Goal: Information Seeking & Learning: Learn about a topic

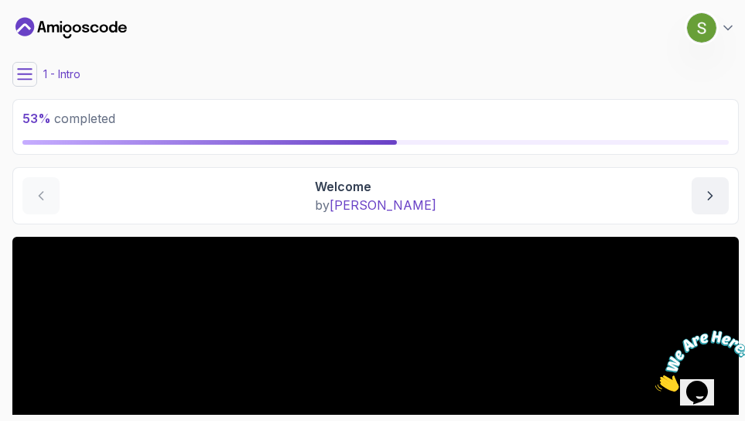
scroll to position [261, 0]
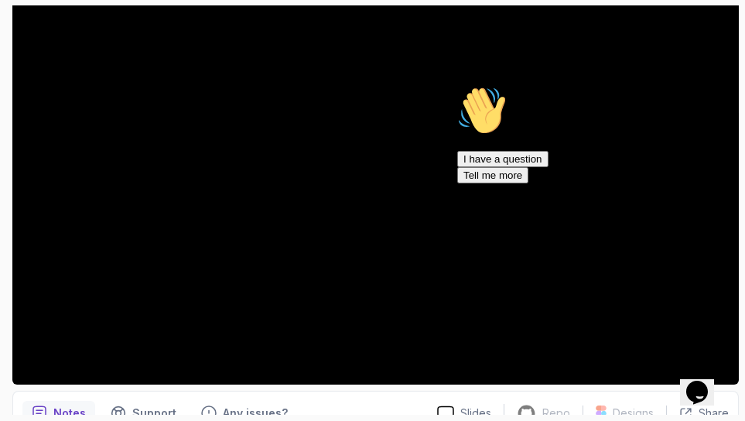
click at [457, 86] on icon "Chat attention grabber" at bounding box center [457, 86] width 0 height 0
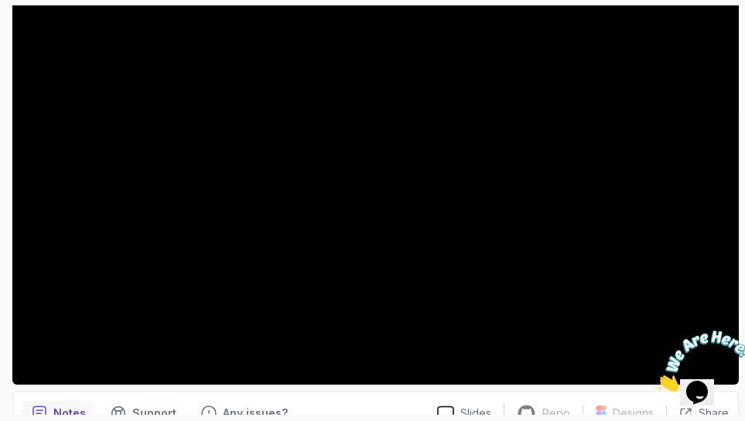
click at [654, 380] on icon "Close" at bounding box center [654, 386] width 0 height 13
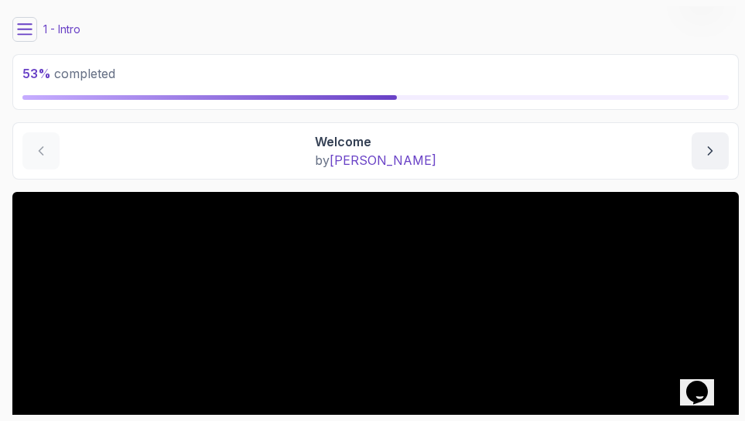
scroll to position [49, 0]
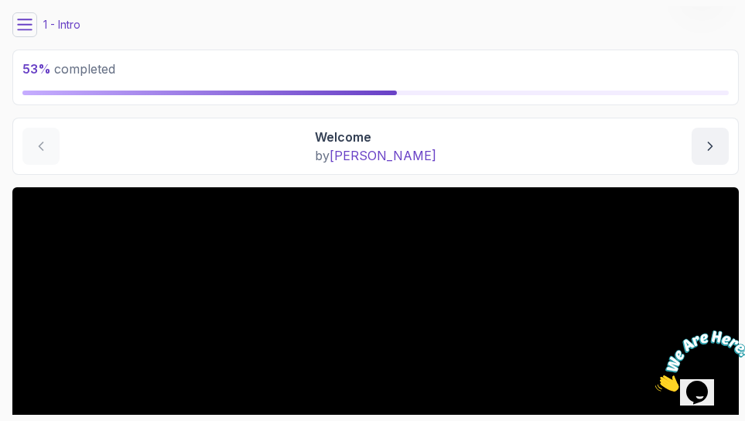
click at [27, 26] on icon at bounding box center [24, 24] width 15 height 15
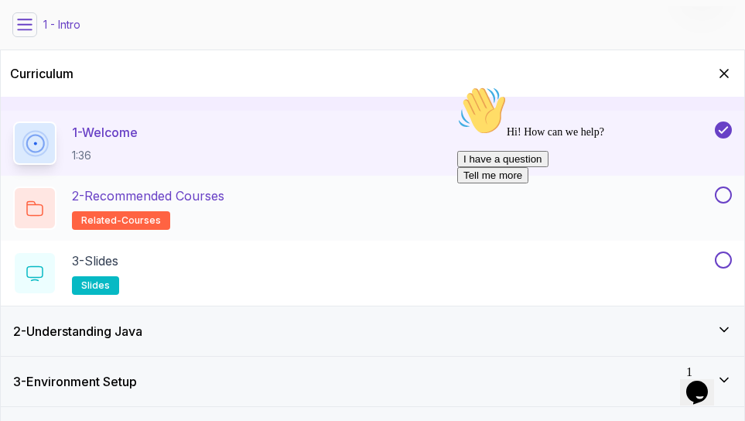
scroll to position [172, 0]
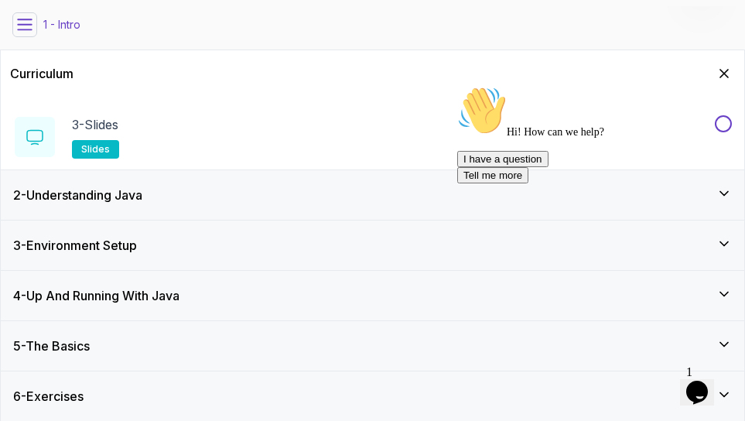
click at [135, 347] on div "5 - The Basics" at bounding box center [372, 345] width 718 height 19
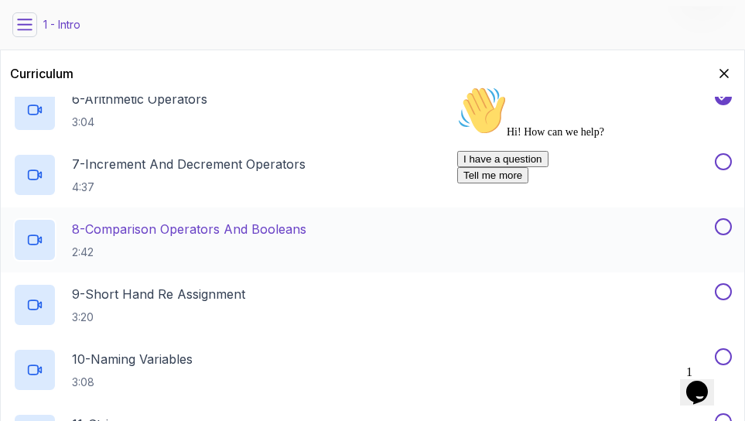
scroll to position [595, 0]
click at [206, 285] on p "9 - Short Hand Re Assignment" at bounding box center [158, 294] width 173 height 19
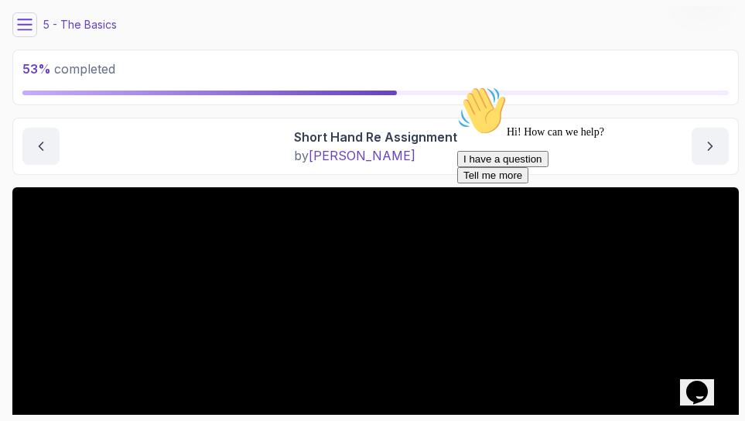
click at [457, 86] on icon "Chat attention grabber" at bounding box center [457, 86] width 0 height 0
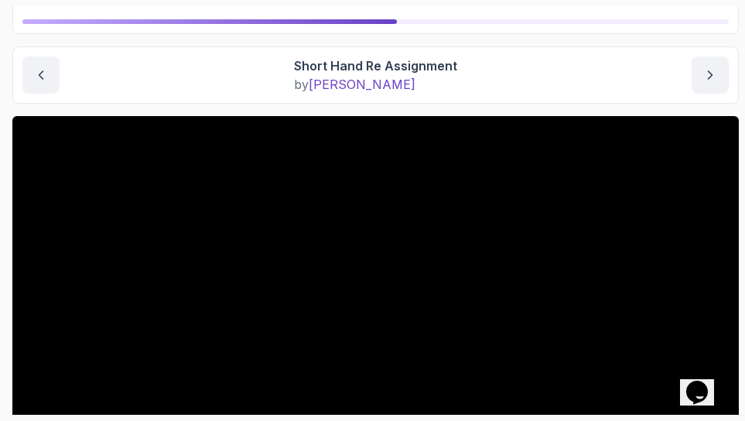
scroll to position [117, 0]
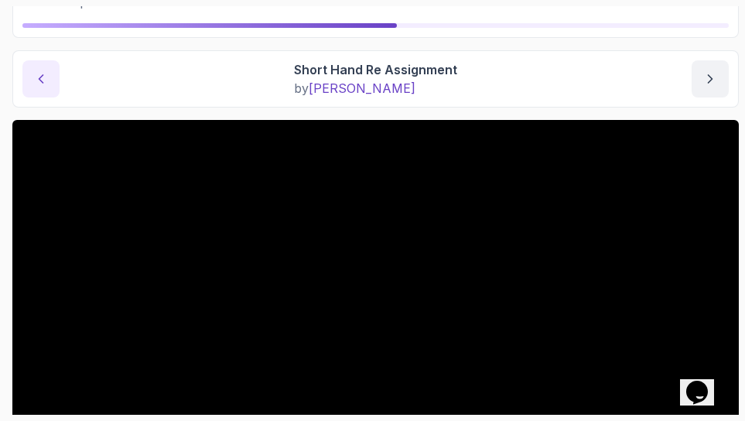
click at [40, 80] on icon "previous content" at bounding box center [41, 79] width 4 height 8
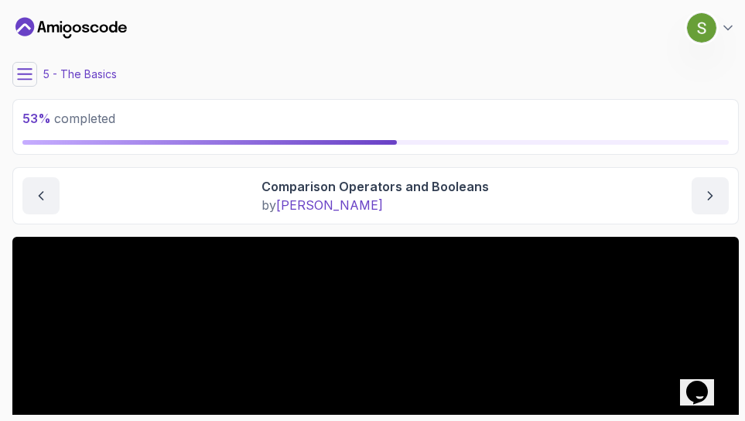
click at [22, 68] on icon at bounding box center [24, 73] width 15 height 15
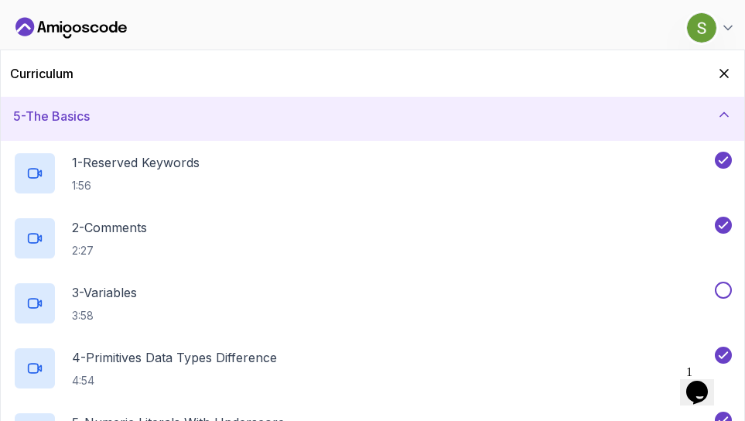
scroll to position [213, 0]
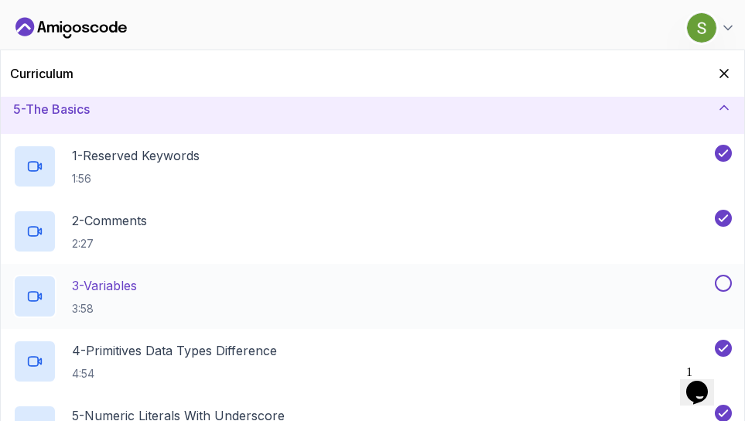
click at [149, 284] on div "3 - Variables 3:58" at bounding box center [362, 295] width 698 height 43
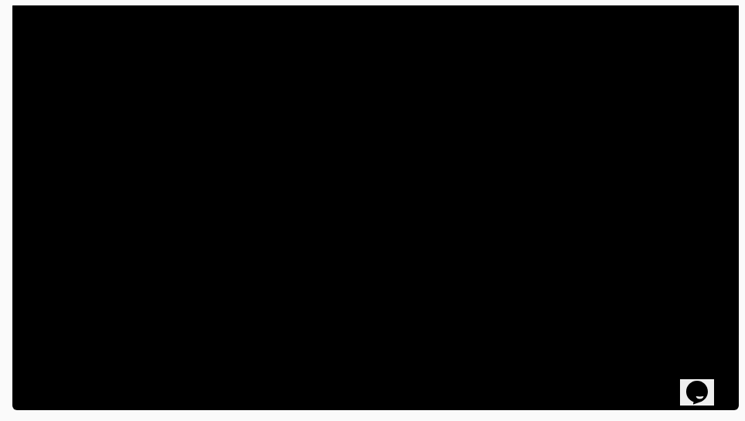
scroll to position [236, 0]
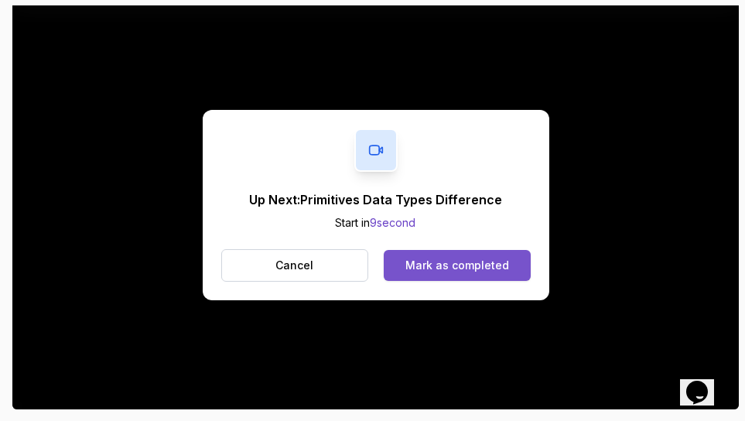
click at [451, 264] on div "Mark as completed" at bounding box center [457, 264] width 104 height 15
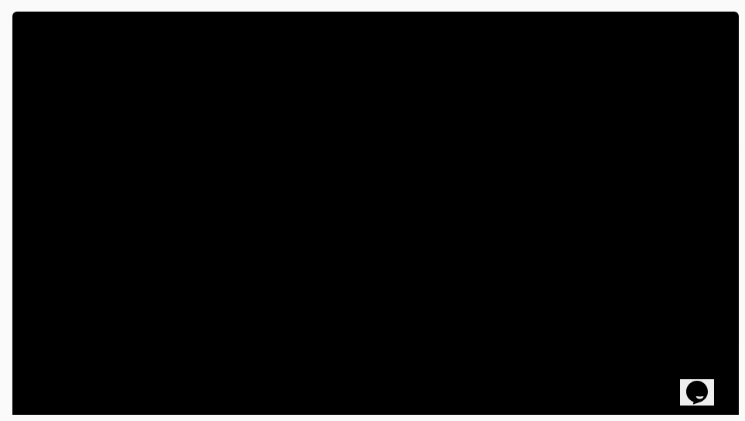
scroll to position [226, 0]
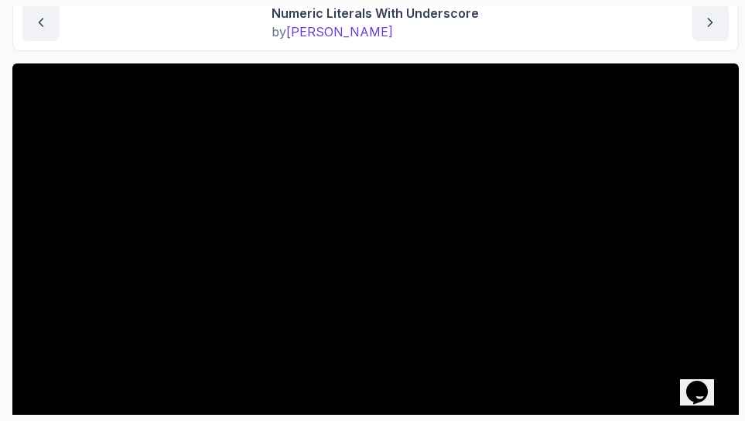
scroll to position [337, 0]
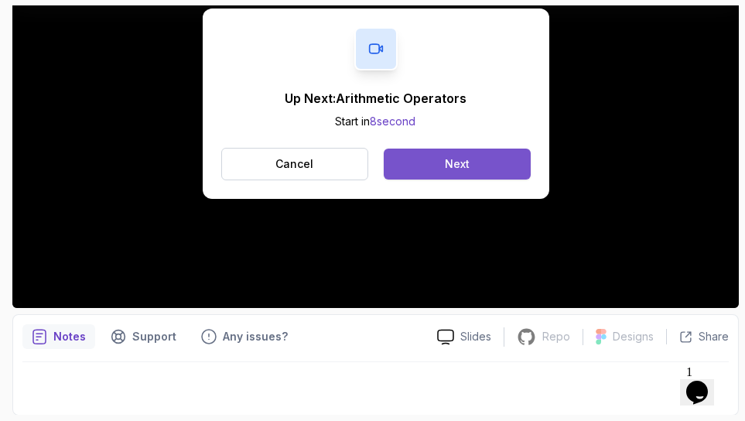
click at [434, 165] on button "Next" at bounding box center [456, 163] width 146 height 31
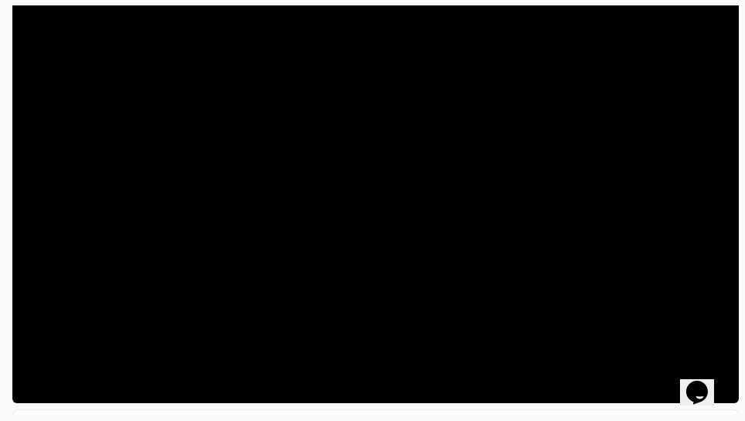
scroll to position [237, 0]
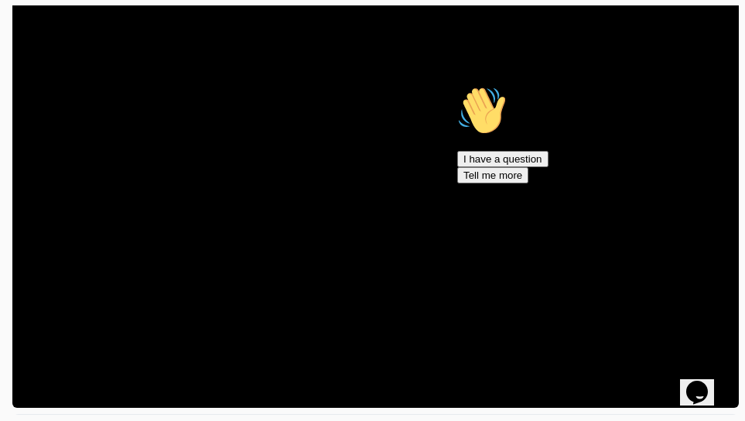
click at [457, 86] on icon "Chat attention grabber" at bounding box center [457, 86] width 0 height 0
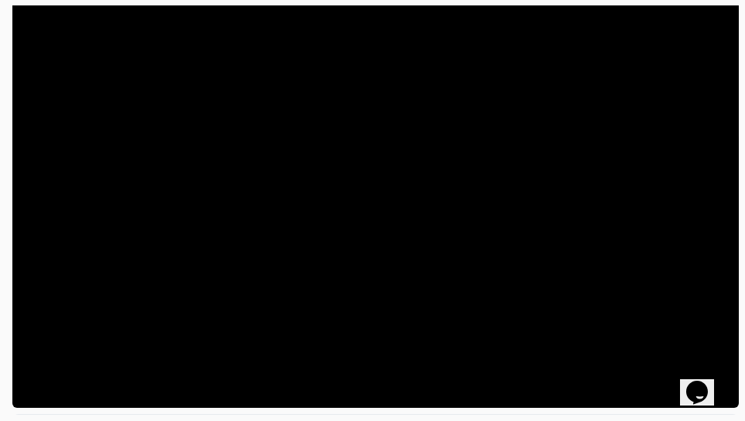
scroll to position [337, 0]
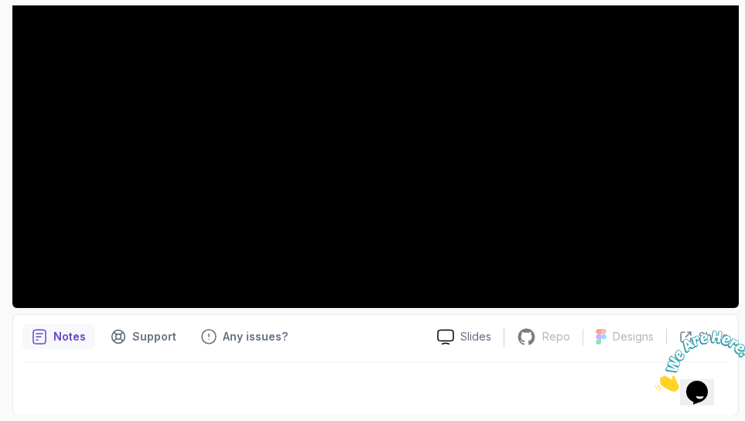
click at [397, 351] on div "Notes Support Any issues? Slides Repo Repository not available Designs Design n…" at bounding box center [375, 364] width 726 height 101
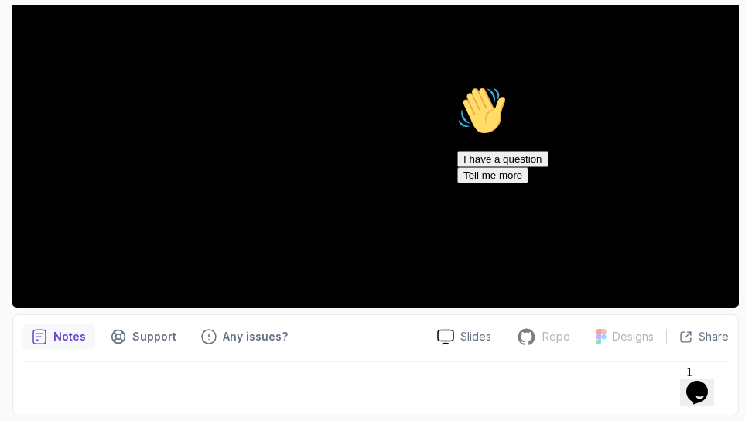
click at [457, 86] on icon "Chat attention grabber" at bounding box center [457, 86] width 0 height 0
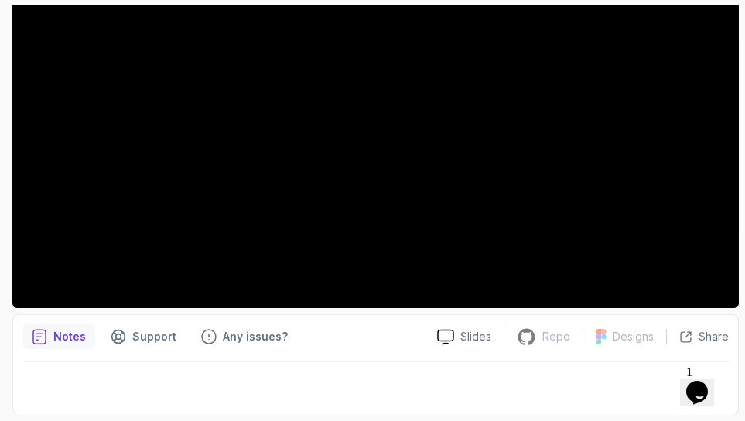
scroll to position [336, 0]
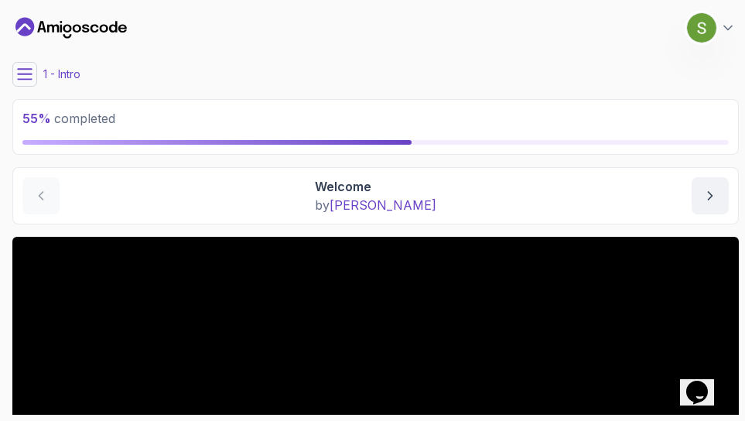
click at [25, 77] on icon at bounding box center [24, 73] width 15 height 15
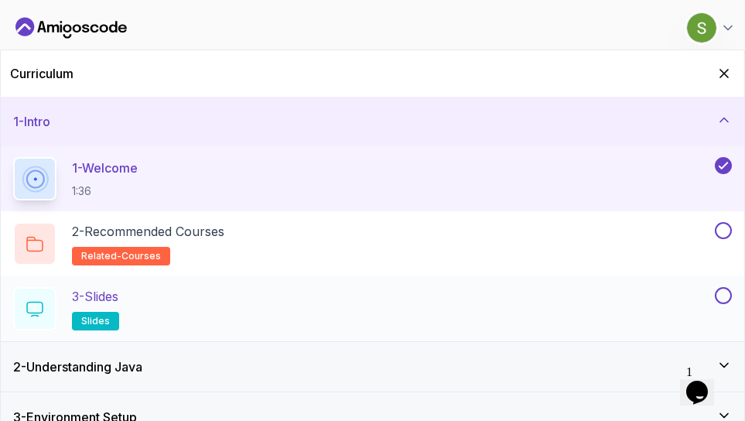
scroll to position [172, 0]
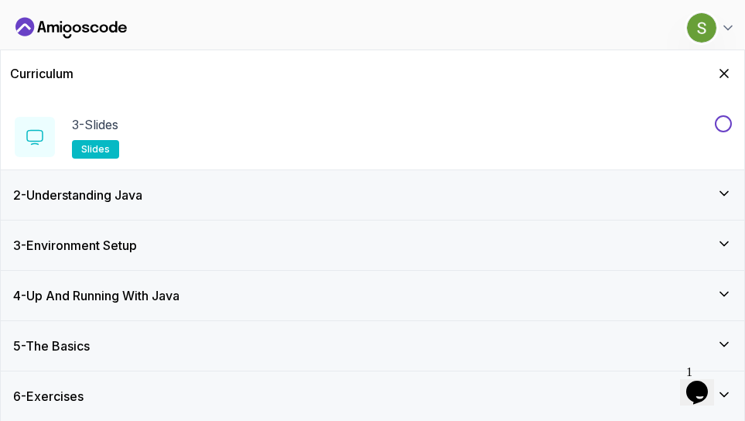
click at [152, 343] on div "5 - The Basics" at bounding box center [372, 345] width 718 height 19
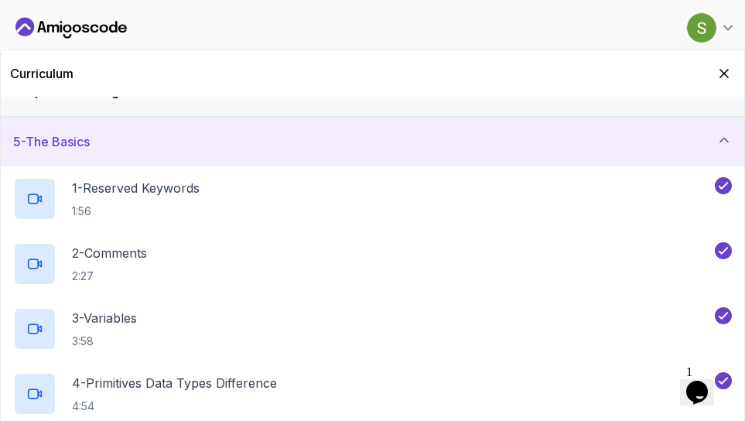
scroll to position [133, 0]
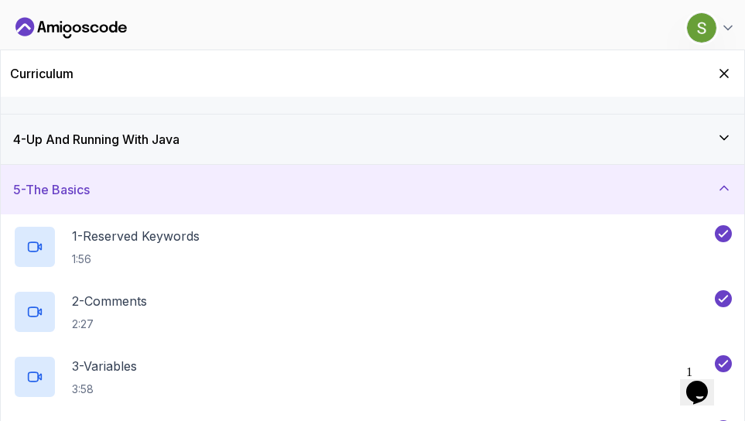
click at [179, 135] on h3 "4 - Up And Running With Java" at bounding box center [96, 139] width 166 height 19
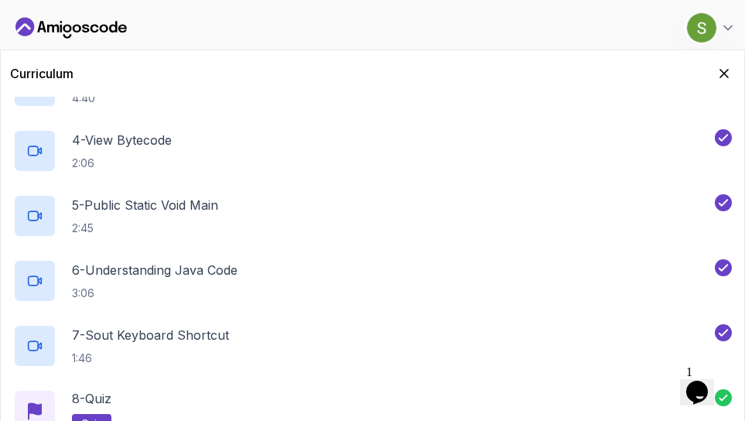
scroll to position [496, 0]
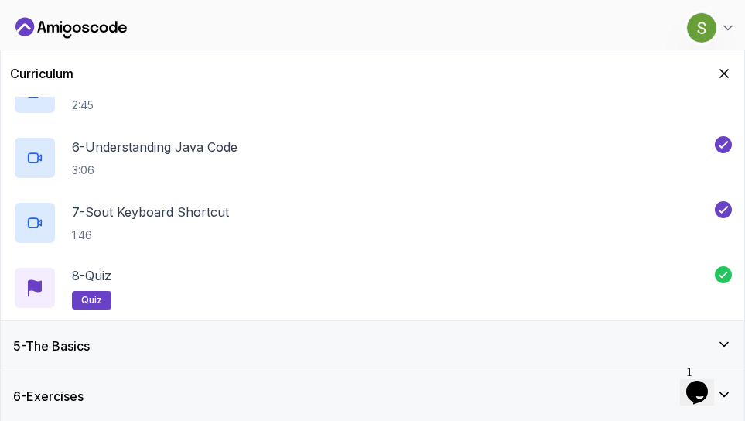
click at [127, 360] on div "5 - The Basics" at bounding box center [372, 345] width 743 height 49
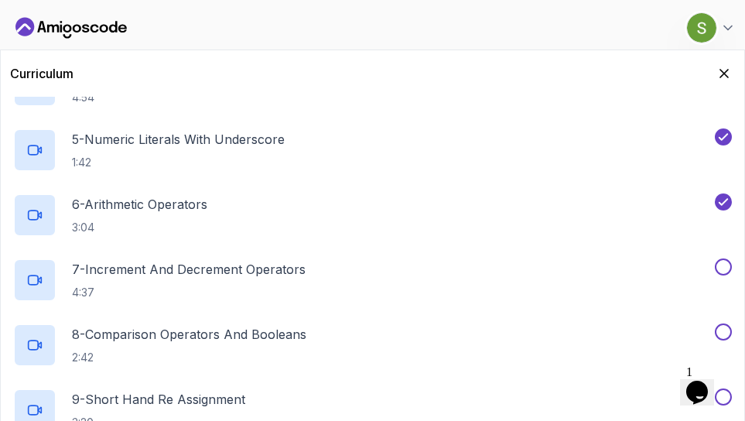
scroll to position [497, 0]
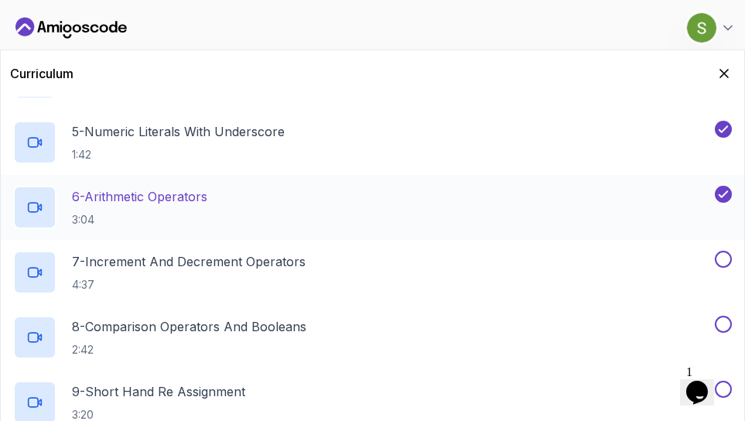
click at [207, 203] on p "6 - Arithmetic Operators" at bounding box center [139, 196] width 135 height 19
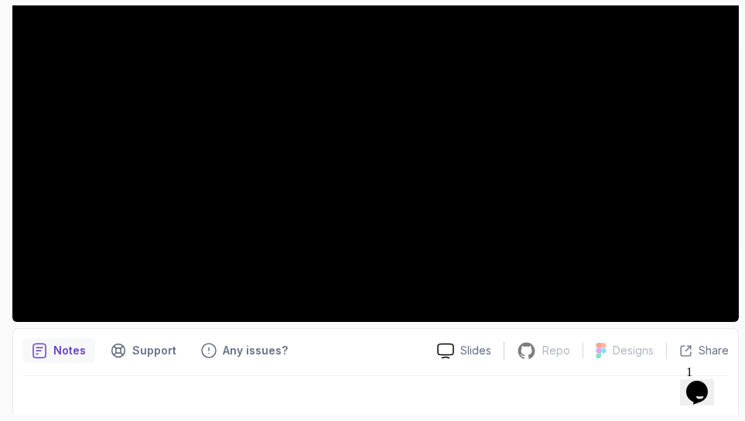
scroll to position [297, 0]
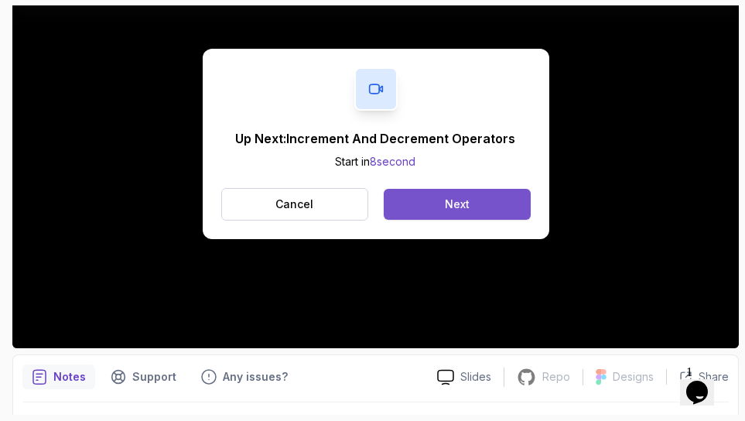
click at [434, 198] on button "Next" at bounding box center [456, 204] width 146 height 31
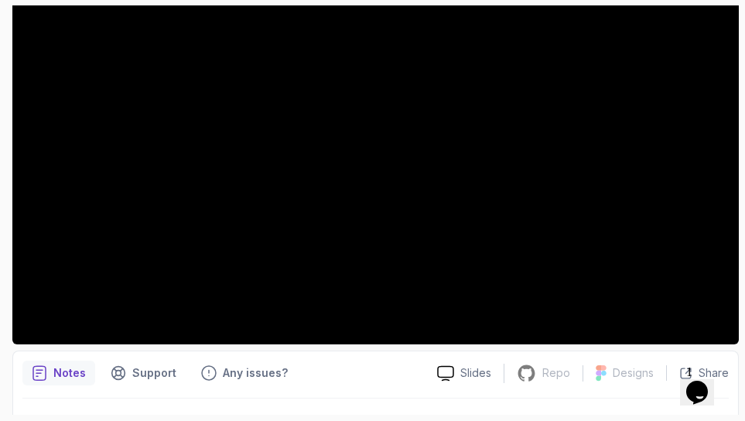
scroll to position [302, 0]
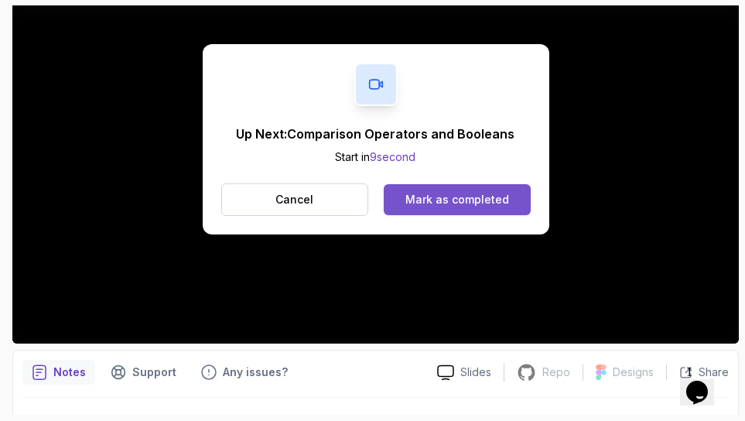
click at [463, 199] on div "Mark as completed" at bounding box center [457, 199] width 104 height 15
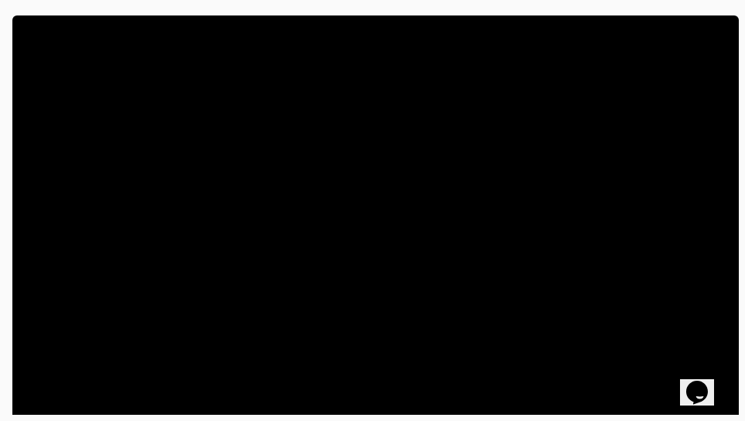
scroll to position [255, 0]
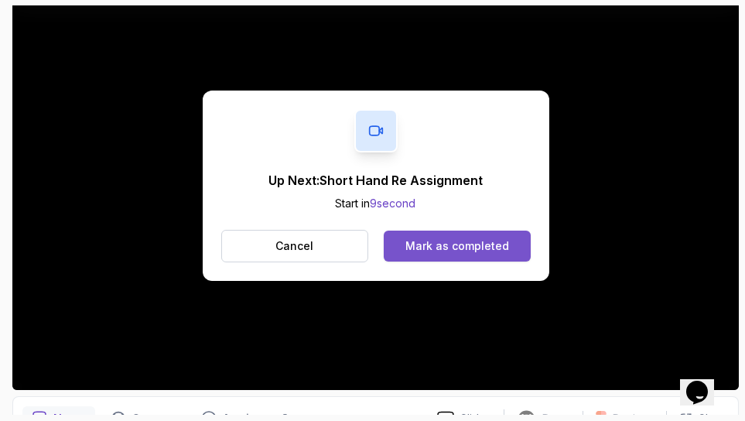
click at [456, 244] on div "Mark as completed" at bounding box center [457, 245] width 104 height 15
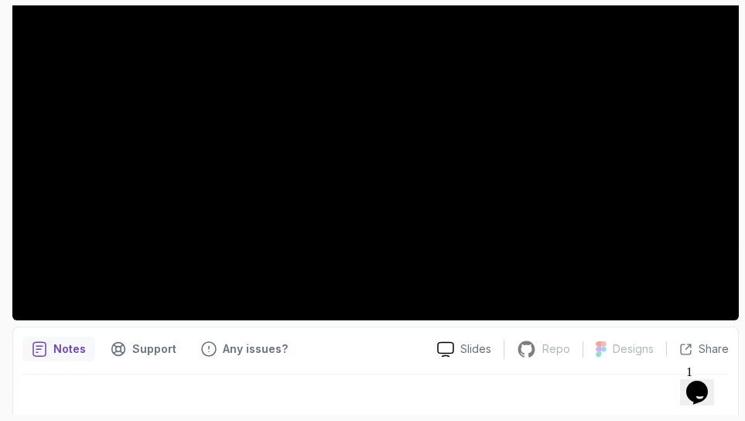
scroll to position [337, 0]
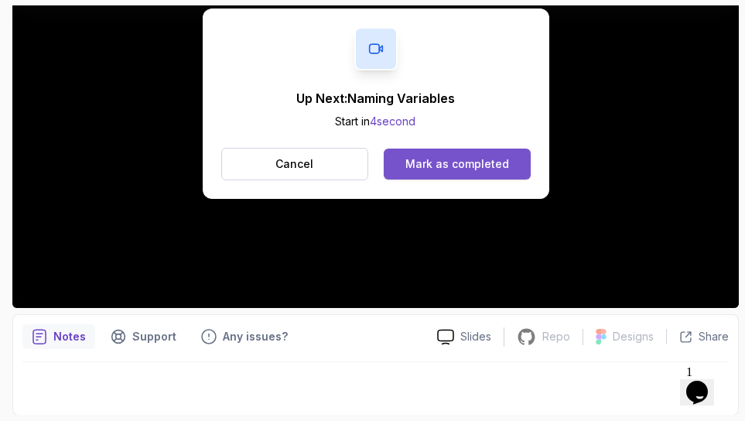
click at [461, 156] on div "Mark as completed" at bounding box center [457, 163] width 104 height 15
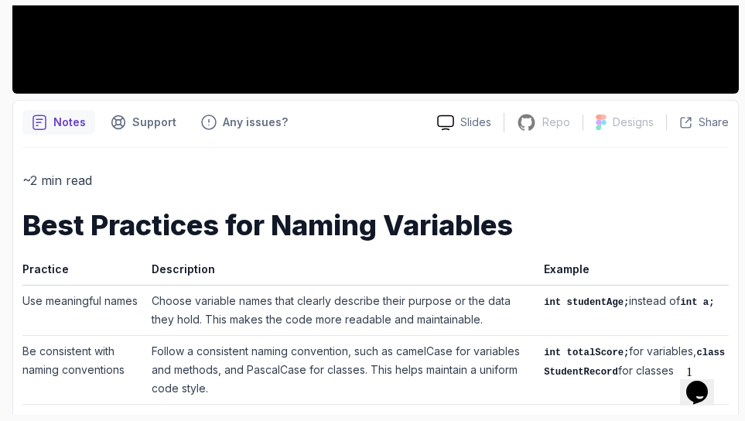
scroll to position [552, 0]
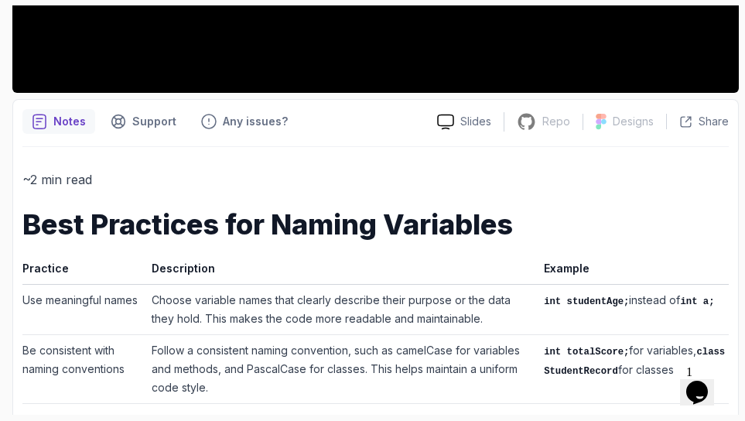
click at [436, 226] on h1 "Best Practices for Naming Variables" at bounding box center [375, 224] width 706 height 31
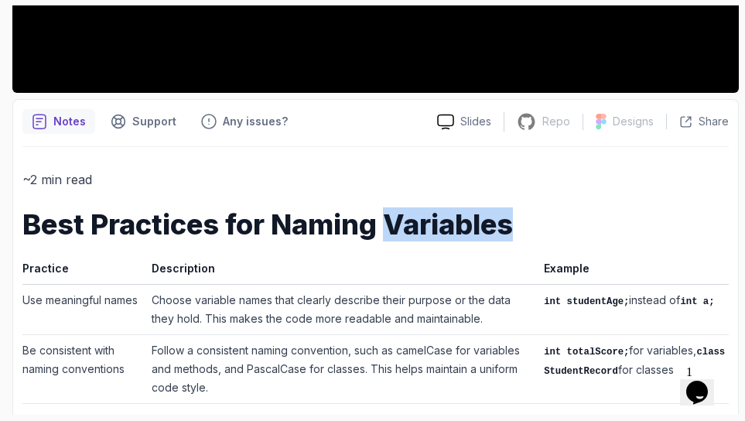
click at [436, 226] on h1 "Best Practices for Naming Variables" at bounding box center [375, 224] width 706 height 31
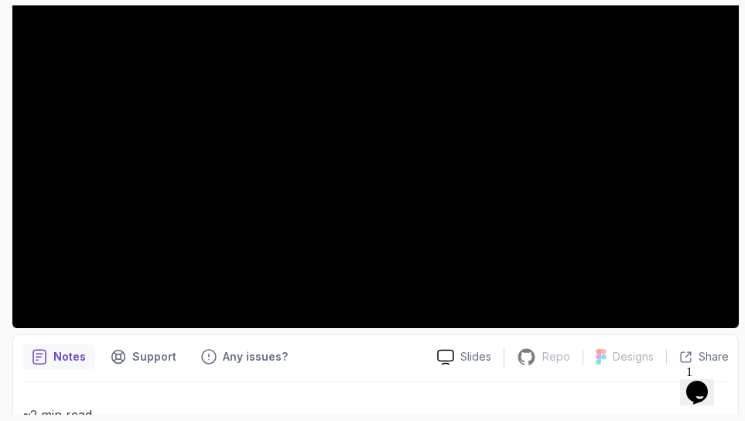
scroll to position [316, 0]
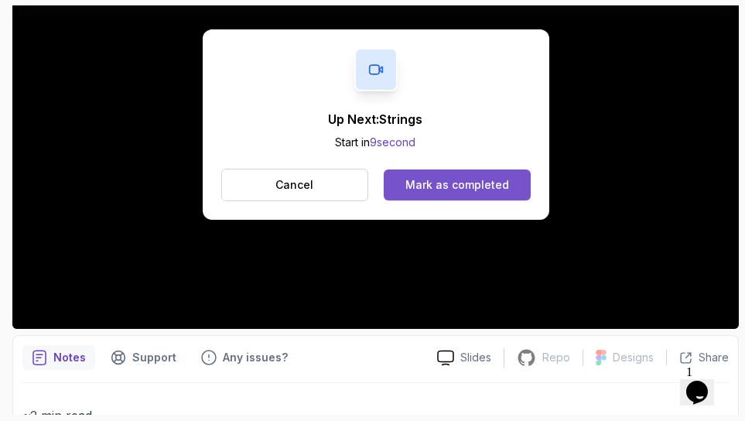
click at [485, 182] on div "Mark as completed" at bounding box center [457, 184] width 104 height 15
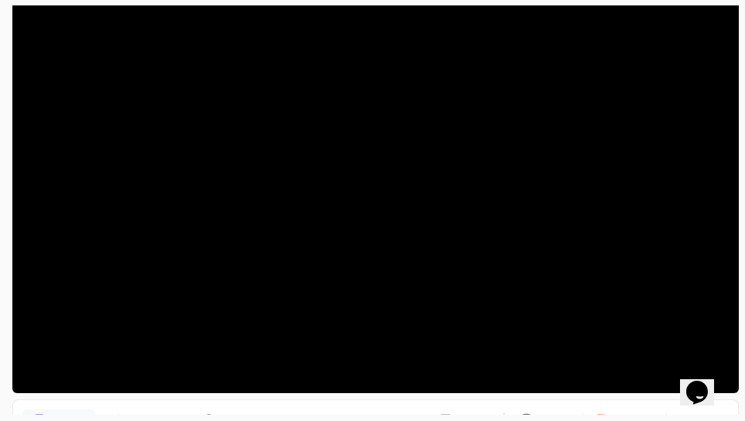
scroll to position [256, 0]
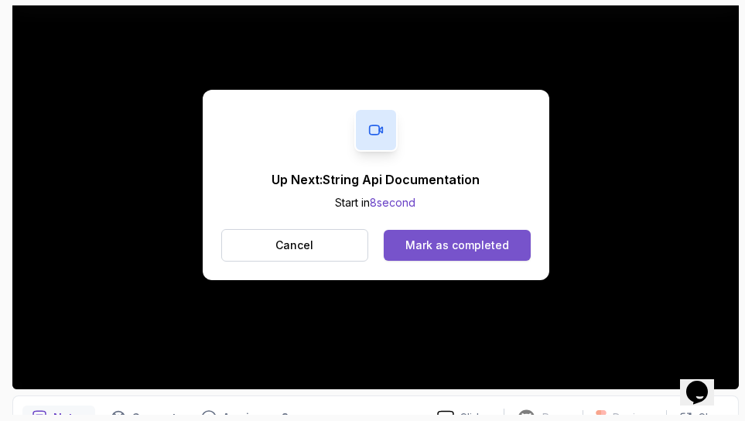
click at [437, 244] on div "Mark as completed" at bounding box center [457, 244] width 104 height 15
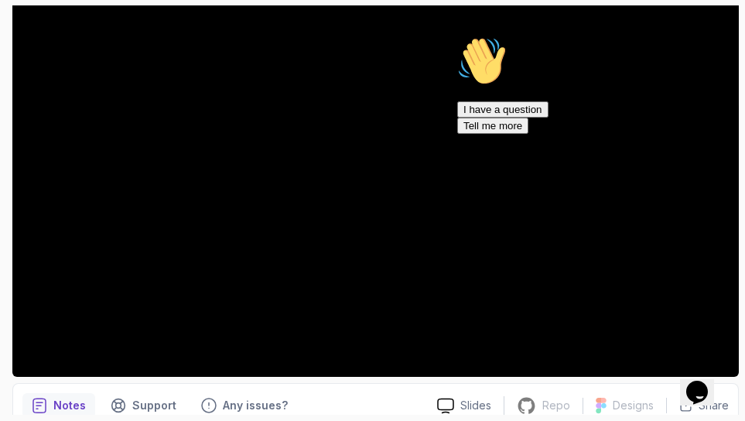
scroll to position [269, 0]
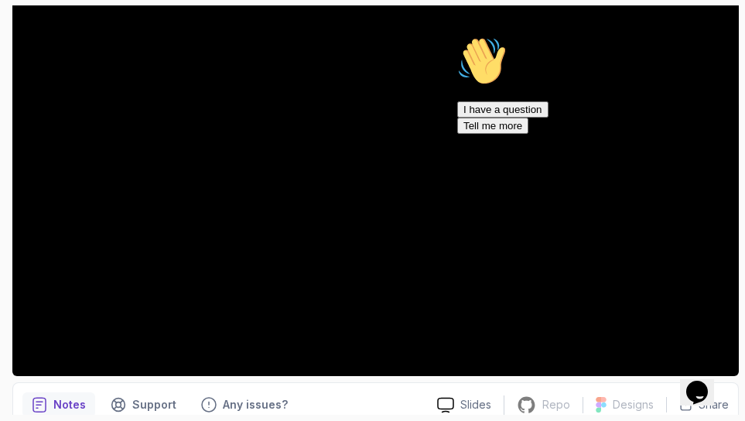
click at [457, 36] on icon "Chat attention grabber" at bounding box center [457, 36] width 0 height 0
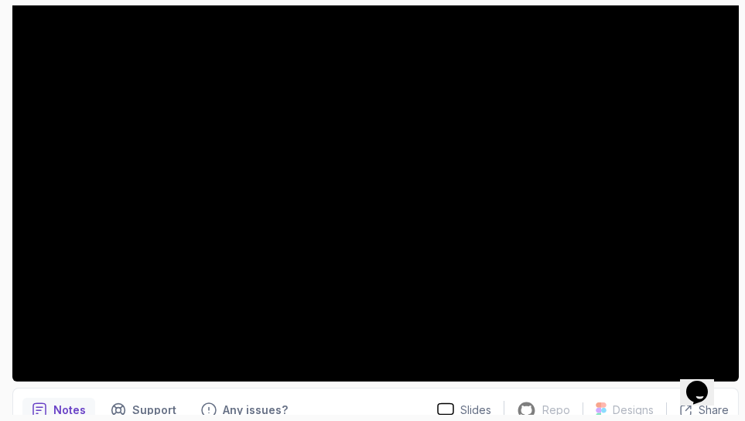
scroll to position [266, 0]
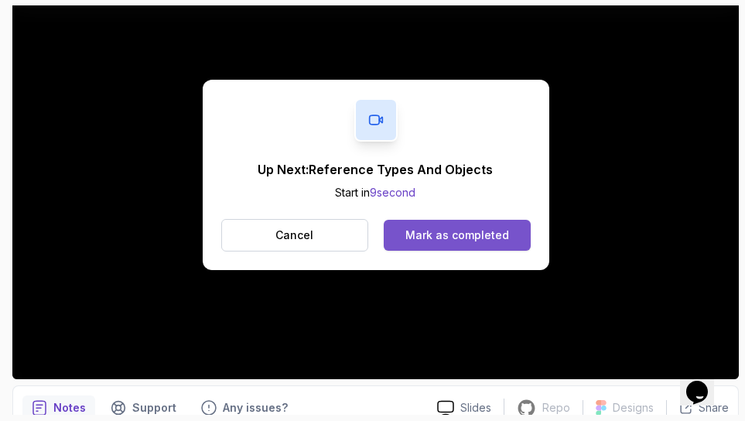
click at [438, 239] on div "Mark as completed" at bounding box center [457, 234] width 104 height 15
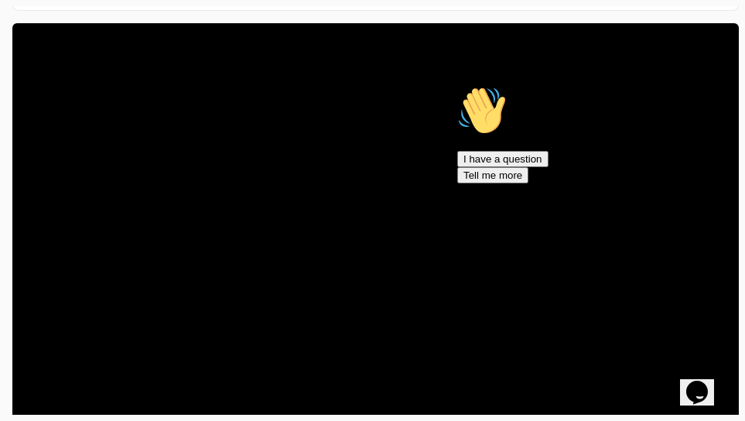
scroll to position [239, 0]
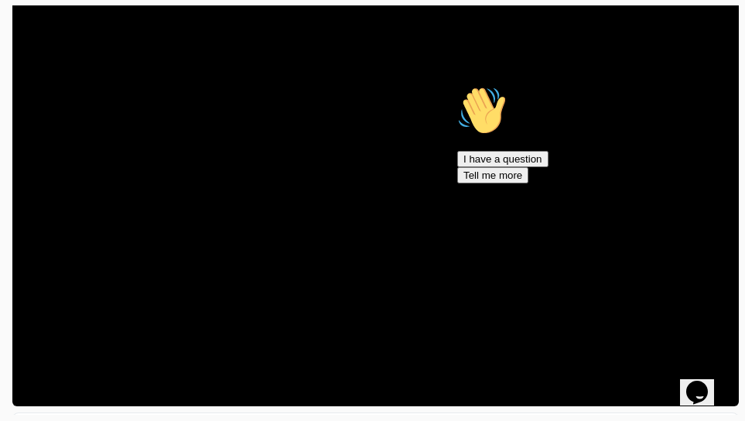
click at [457, 86] on icon "Chat attention grabber" at bounding box center [457, 86] width 0 height 0
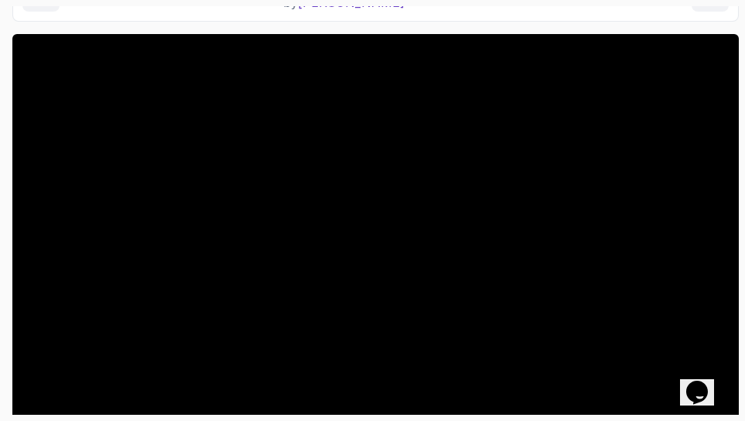
scroll to position [233, 0]
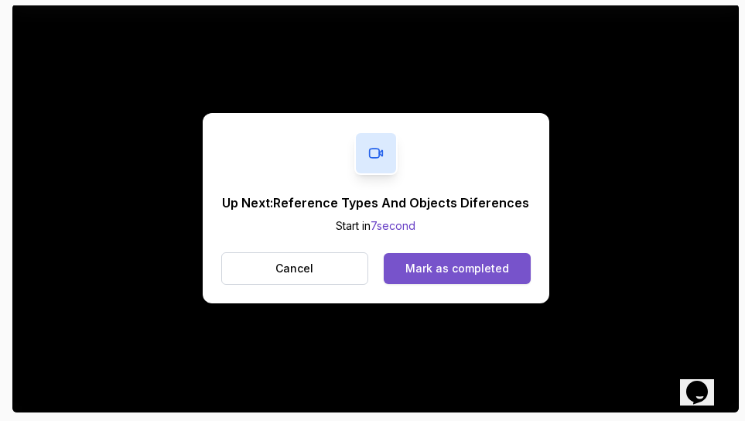
click at [424, 271] on div "Mark as completed" at bounding box center [457, 268] width 104 height 15
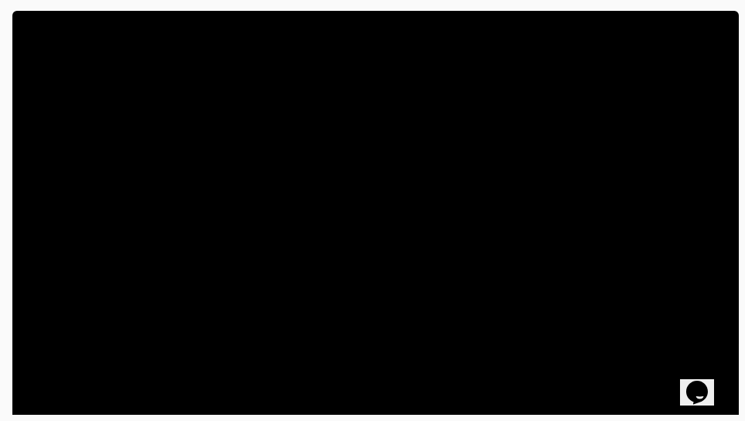
scroll to position [225, 0]
